Goal: Find specific page/section: Find specific page/section

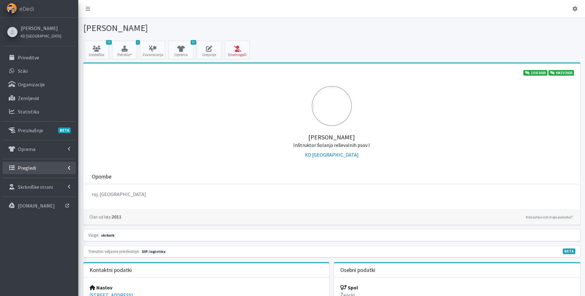
click at [58, 166] on link "Pregledi" at bounding box center [39, 168] width 73 height 13
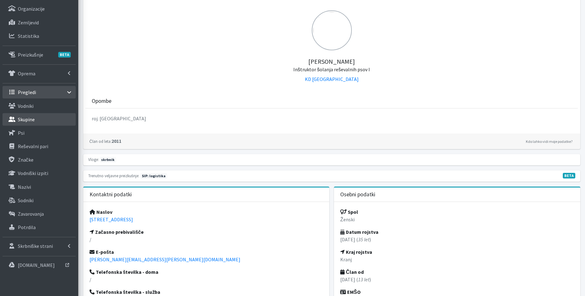
scroll to position [96, 0]
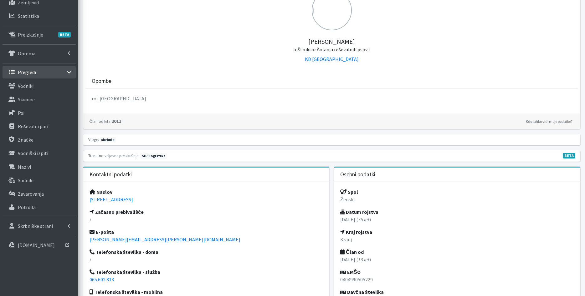
click at [55, 147] on ul "Vodniki Skupine Psi Nazivi" at bounding box center [39, 147] width 73 height 134
click at [51, 155] on link "Vodniški izpiti" at bounding box center [39, 153] width 73 height 13
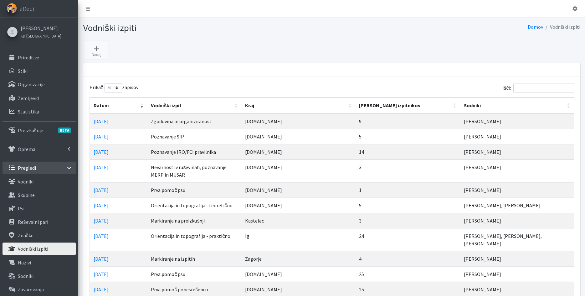
select select "50"
click at [22, 56] on p "Prireditve" at bounding box center [28, 57] width 21 height 6
